Goal: Information Seeking & Learning: Understand process/instructions

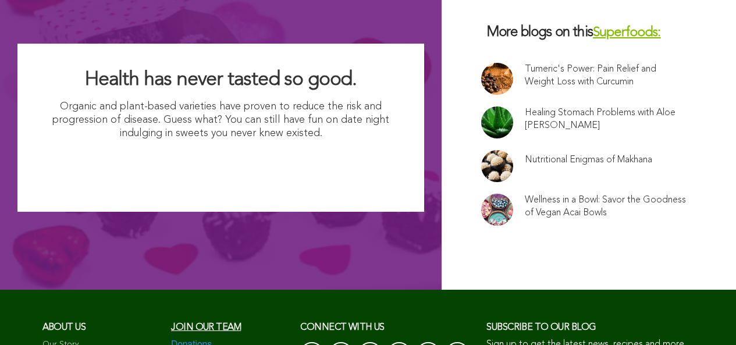
scroll to position [7934, 0]
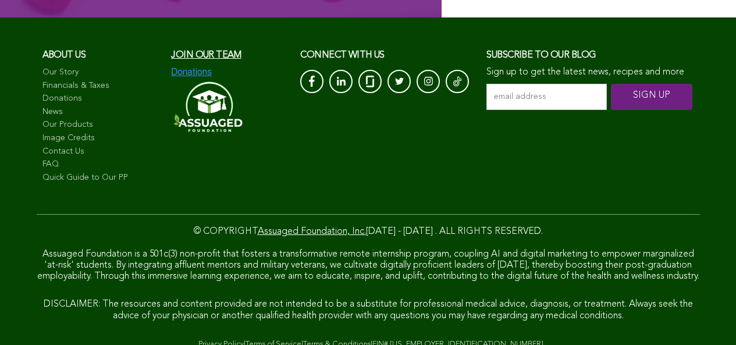
click at [54, 172] on link "Quick Guide to Our PP" at bounding box center [101, 178] width 118 height 12
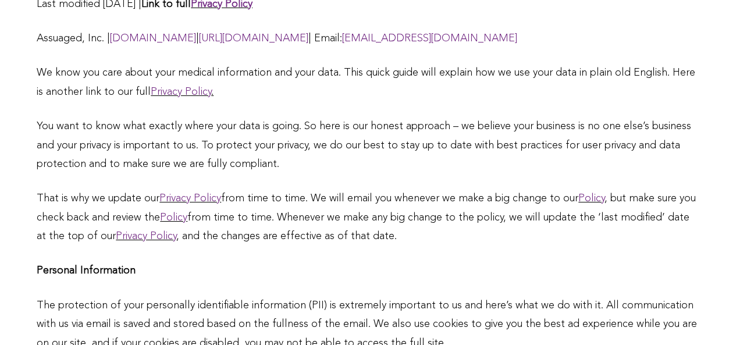
scroll to position [549, 0]
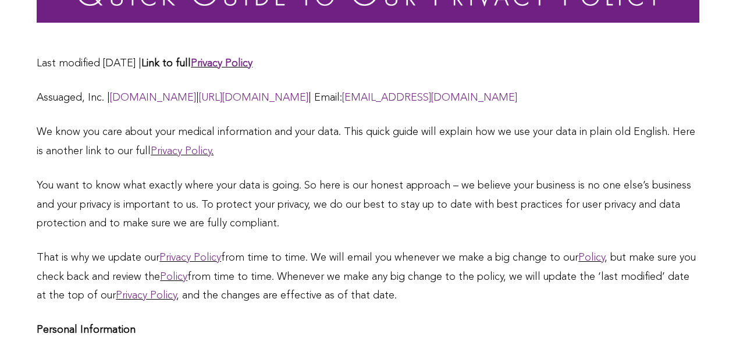
click at [187, 272] on link "Policy" at bounding box center [173, 277] width 27 height 10
